Goal: Download file/media

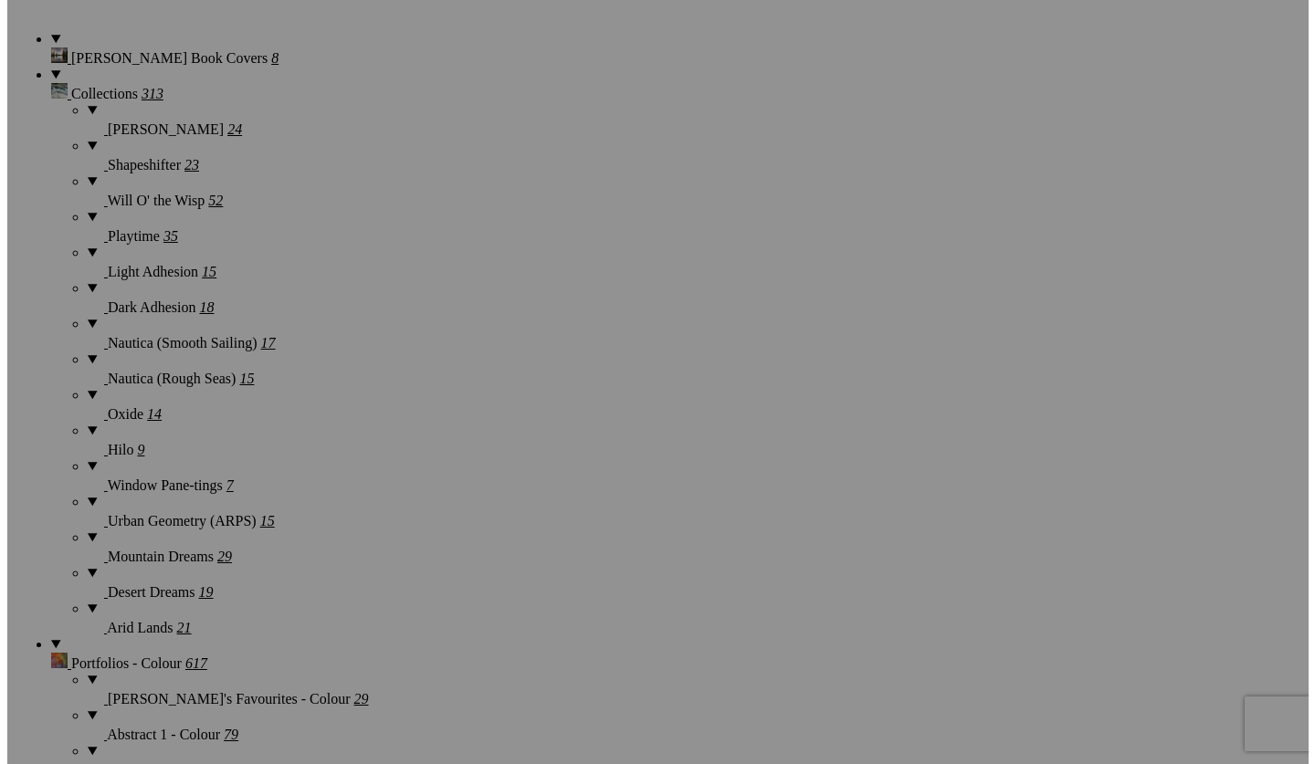
scroll to position [1768, 0]
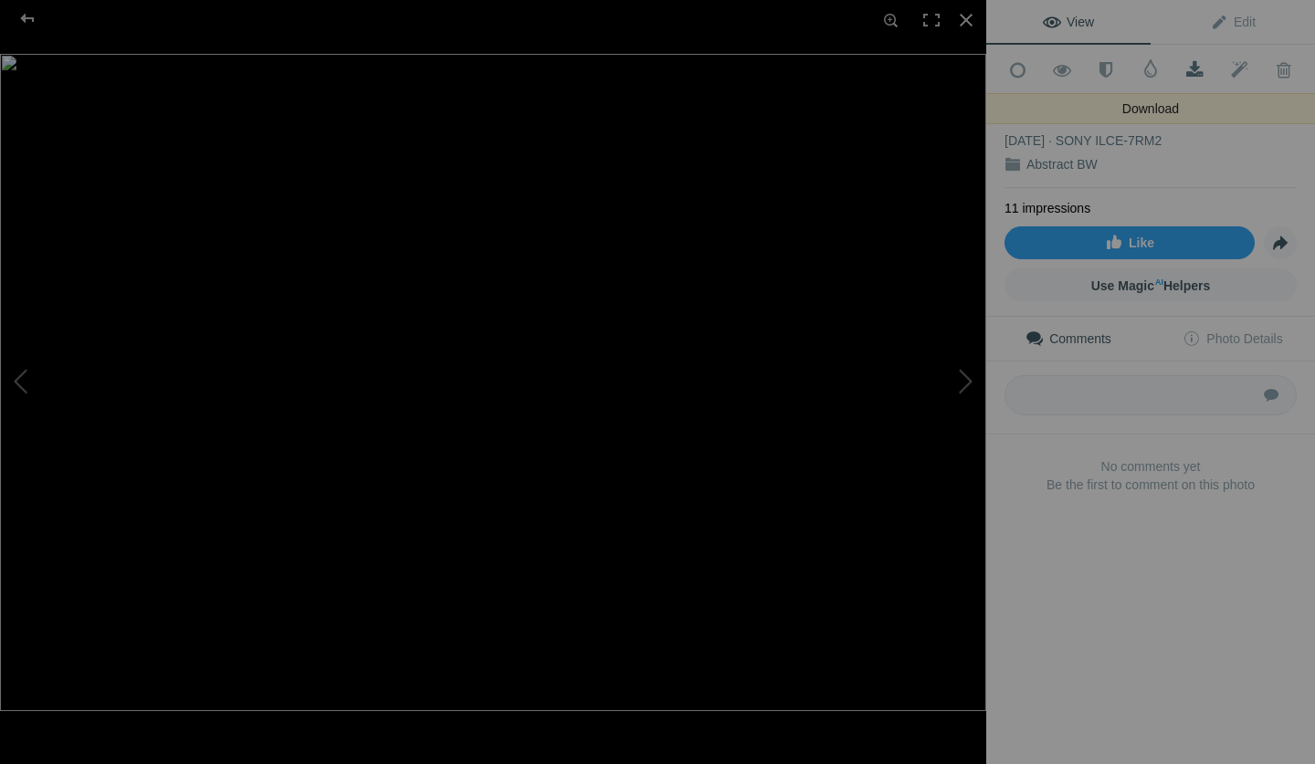
click at [1184, 68] on span at bounding box center [1194, 70] width 45 height 18
